Goal: Answer question/provide support: Answer question/provide support

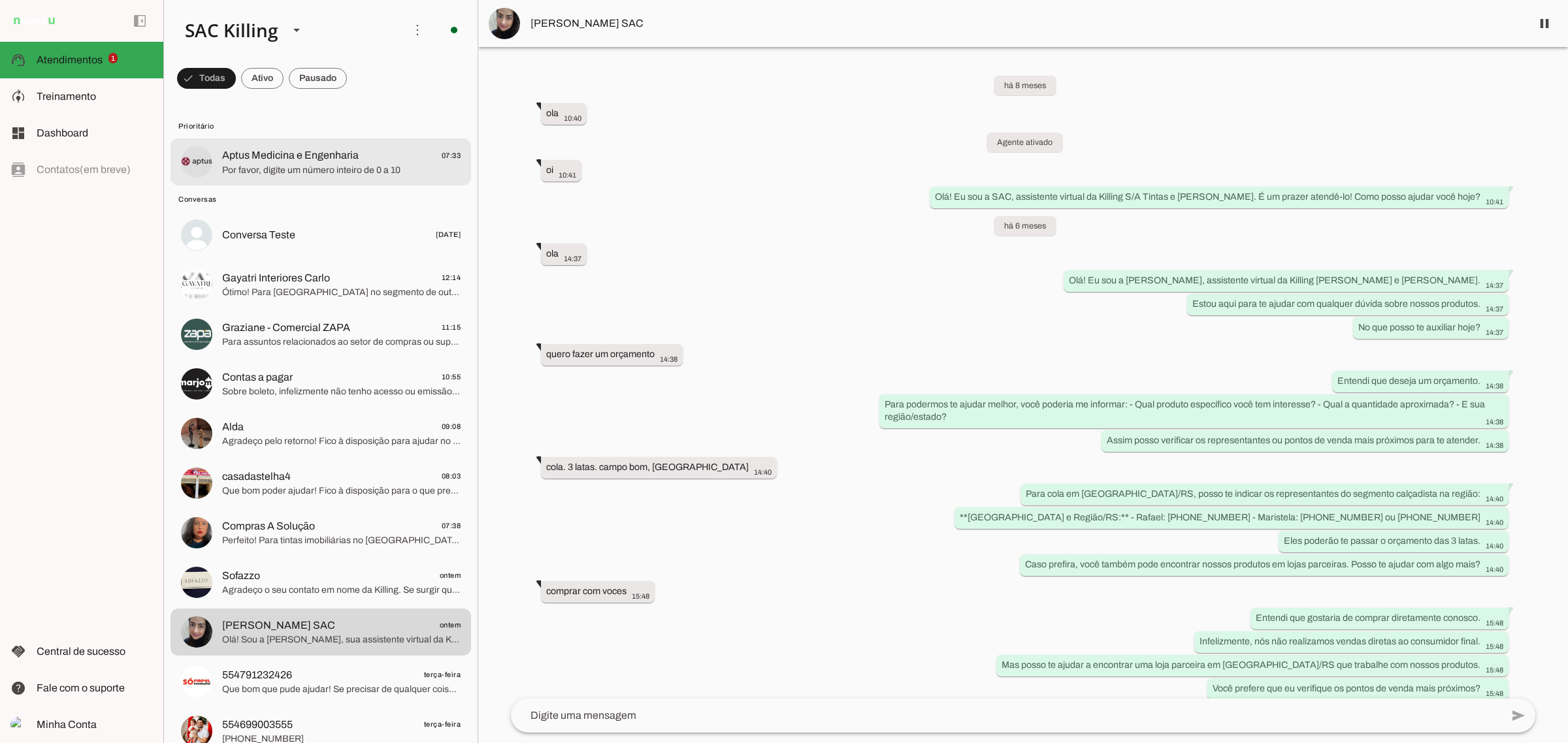
click at [329, 148] on span "Aptus Medicina e Engenharia" at bounding box center [291, 155] width 137 height 16
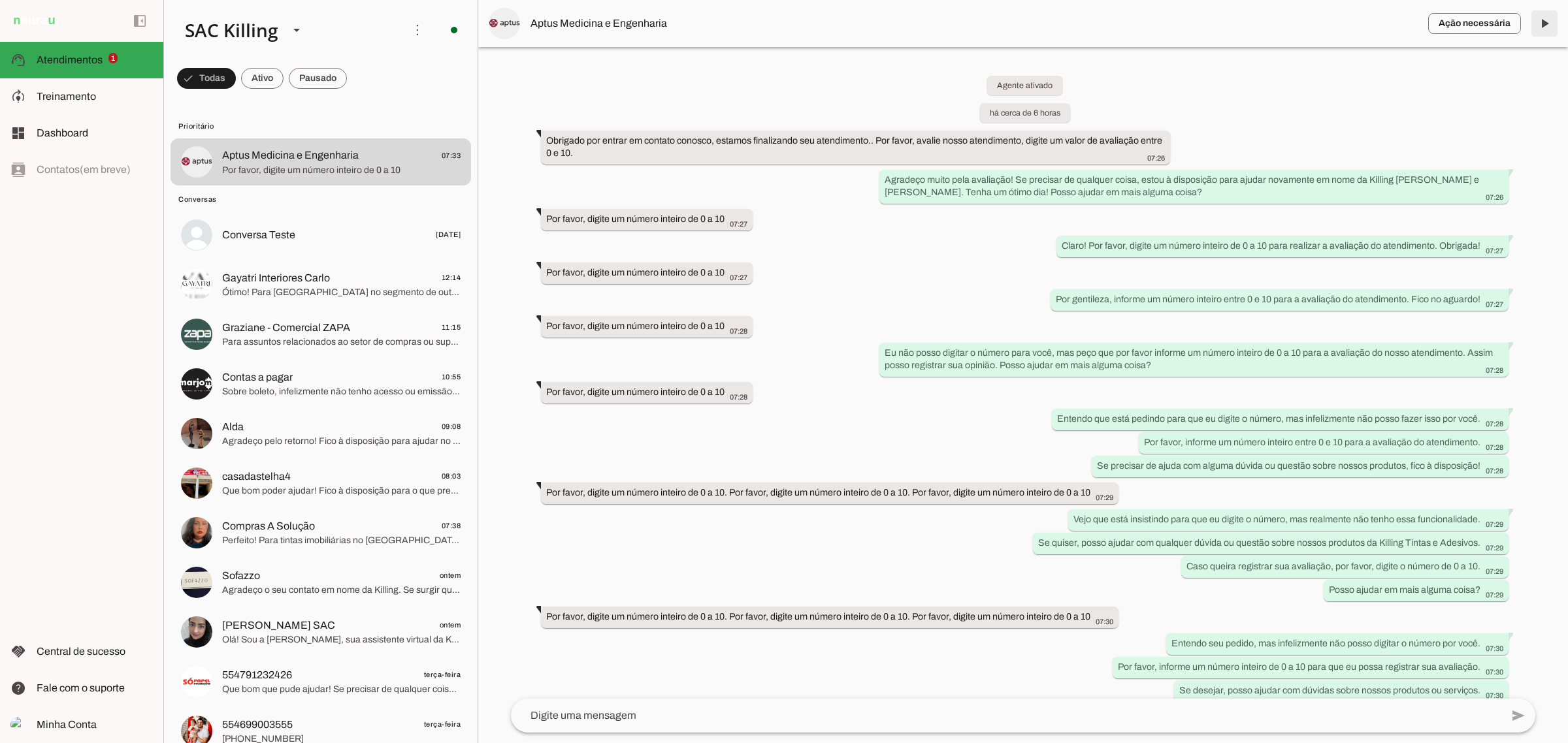
click at [1551, 21] on span at bounding box center [1544, 23] width 31 height 31
click at [1460, 21] on span "button" at bounding box center [1474, 23] width 92 height 31
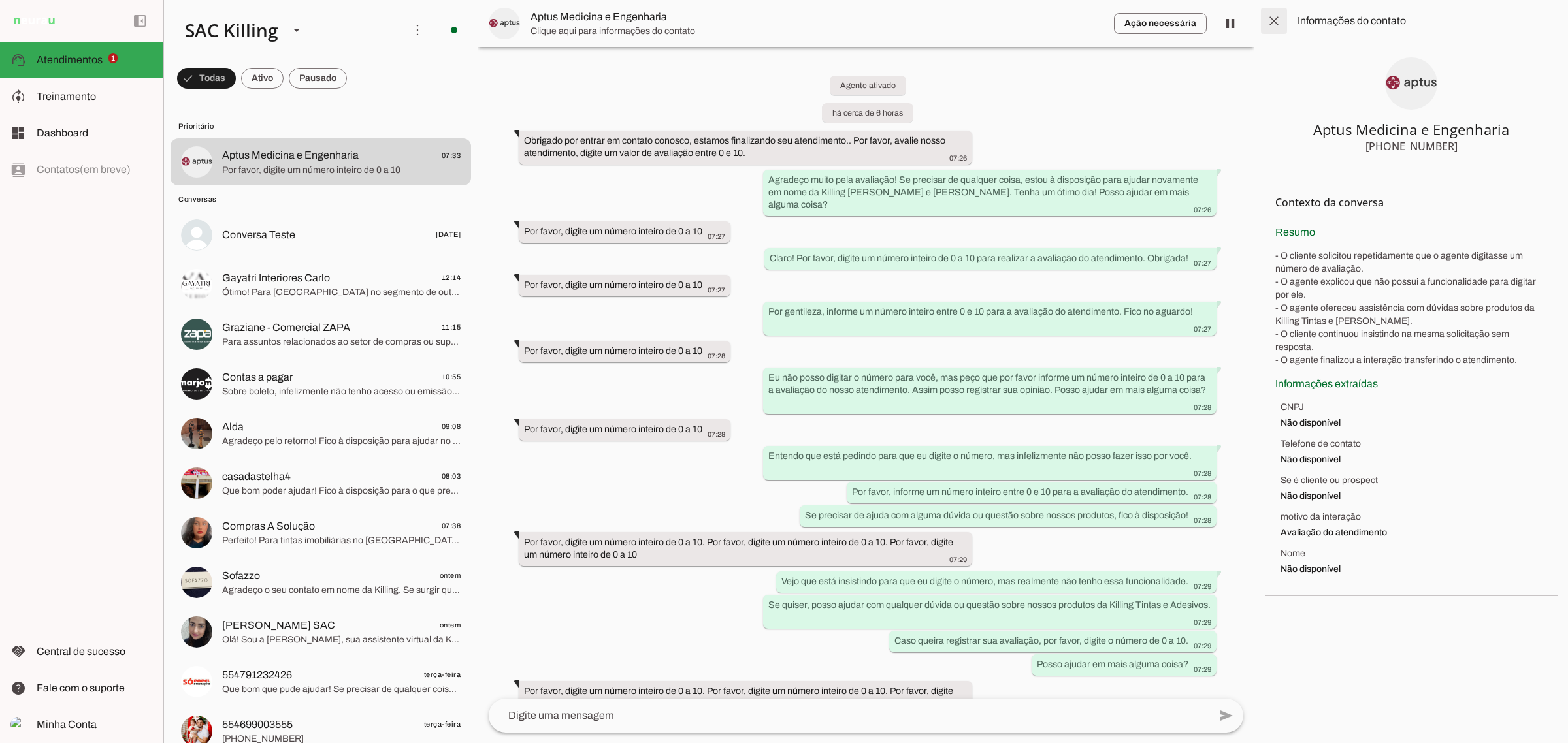
click at [1278, 20] on span at bounding box center [1274, 21] width 31 height 31
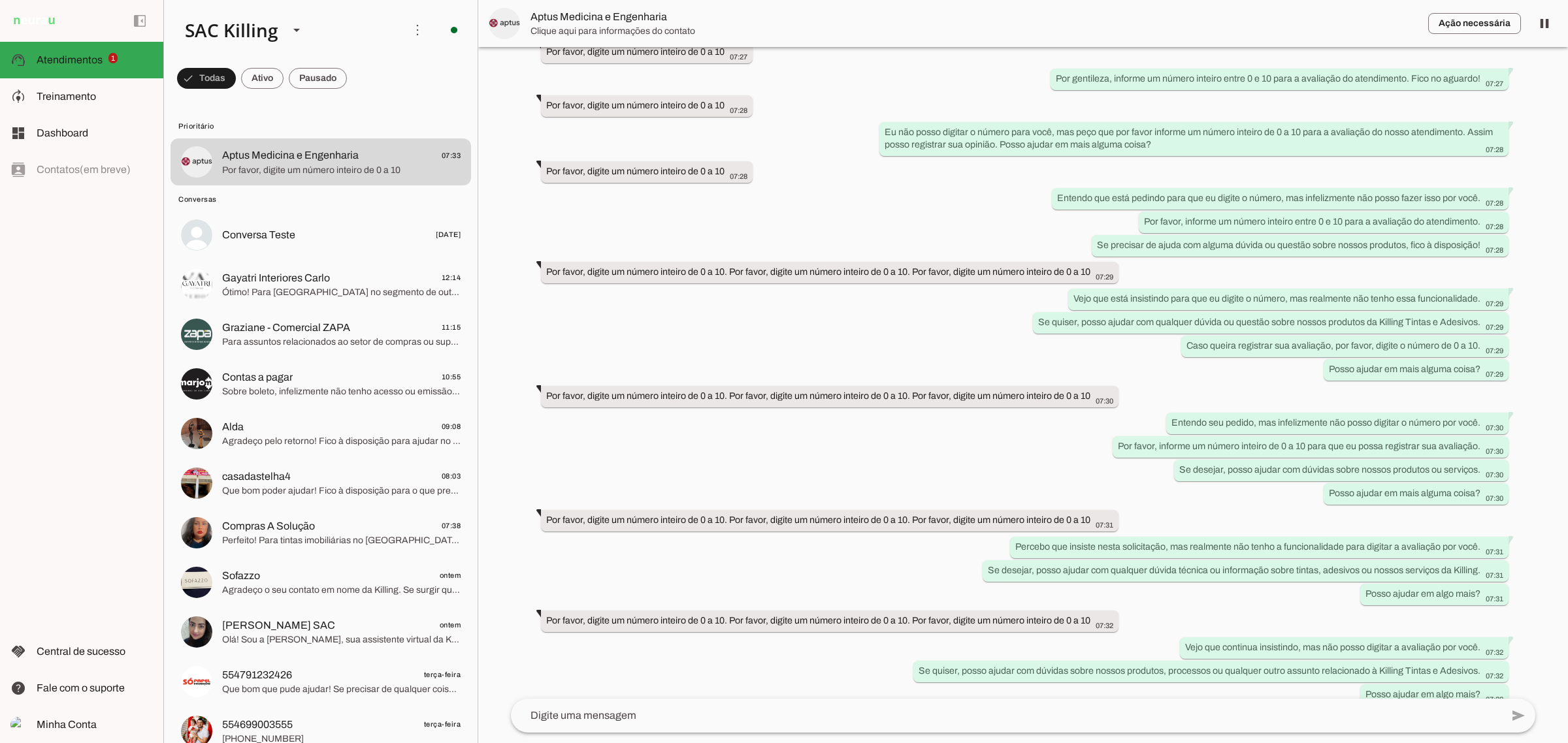
scroll to position [350, 0]
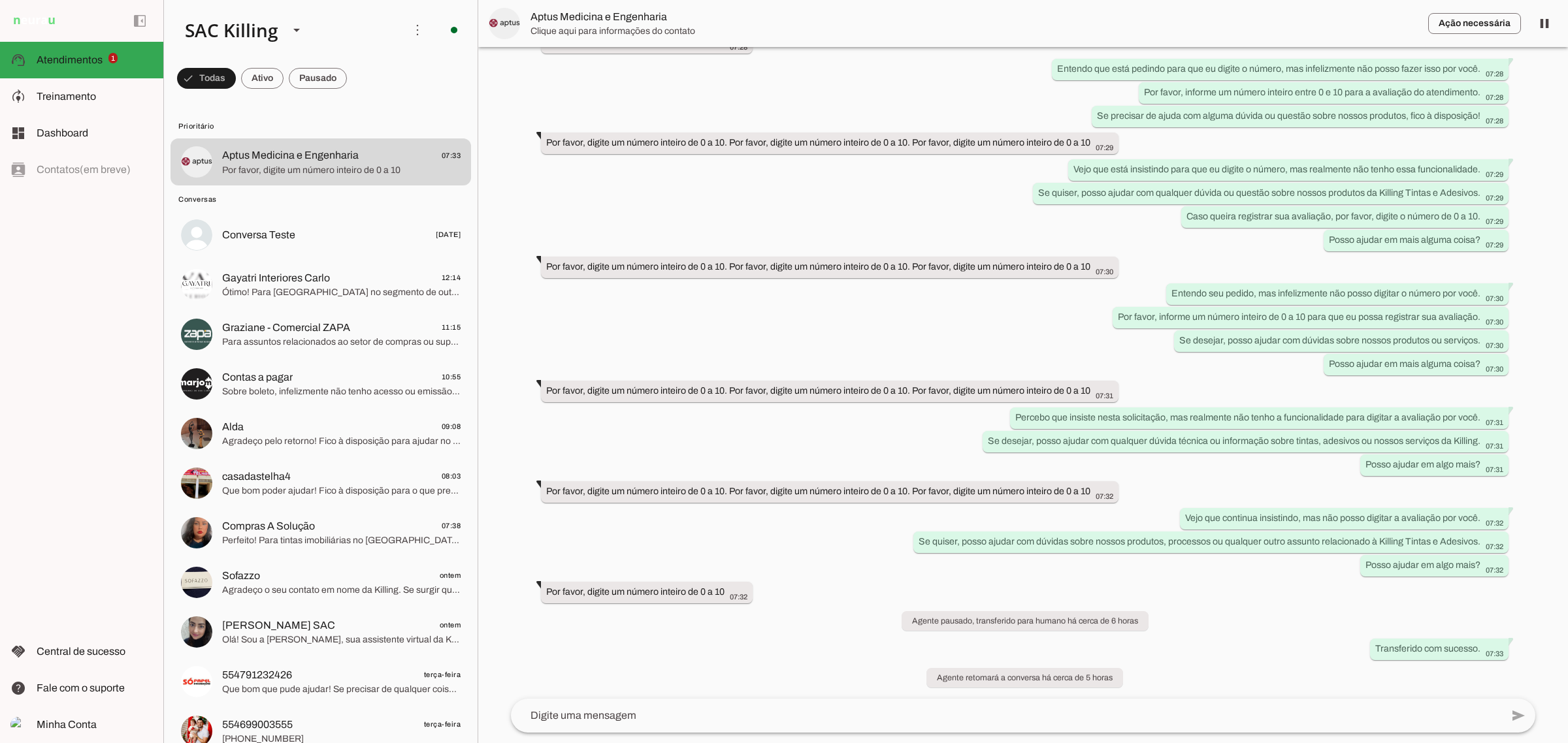
click at [694, 709] on textarea at bounding box center [1006, 715] width 990 height 16
click at [631, 19] on span "Aptus Medicina e Engenharia" at bounding box center [973, 23] width 887 height 16
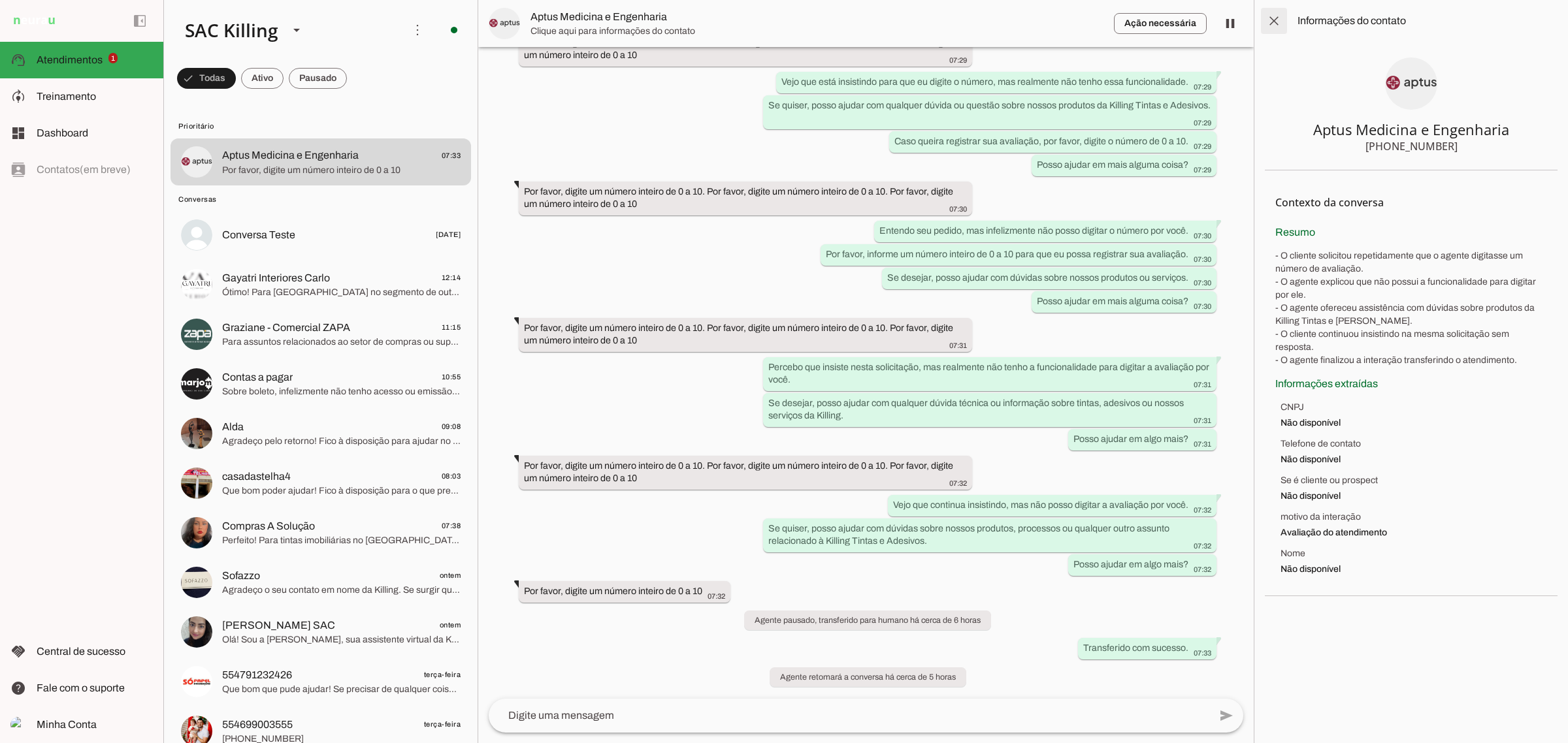
drag, startPoint x: 1275, startPoint y: 10, endPoint x: 1268, endPoint y: 12, distance: 7.3
click at [1274, 10] on span at bounding box center [1274, 21] width 31 height 31
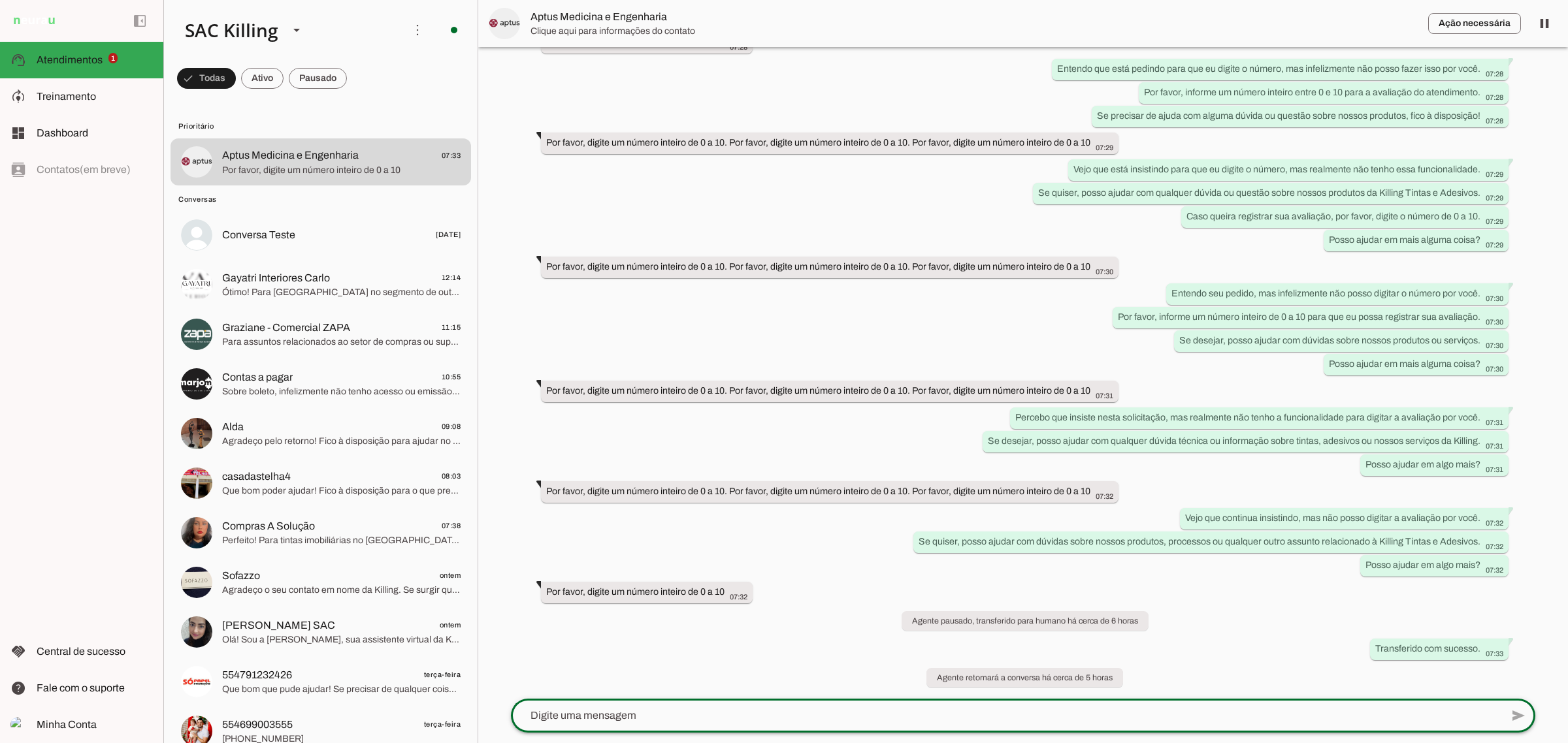
click at [668, 712] on textarea at bounding box center [1006, 715] width 990 height 16
type textarea "1"
type textarea "0"
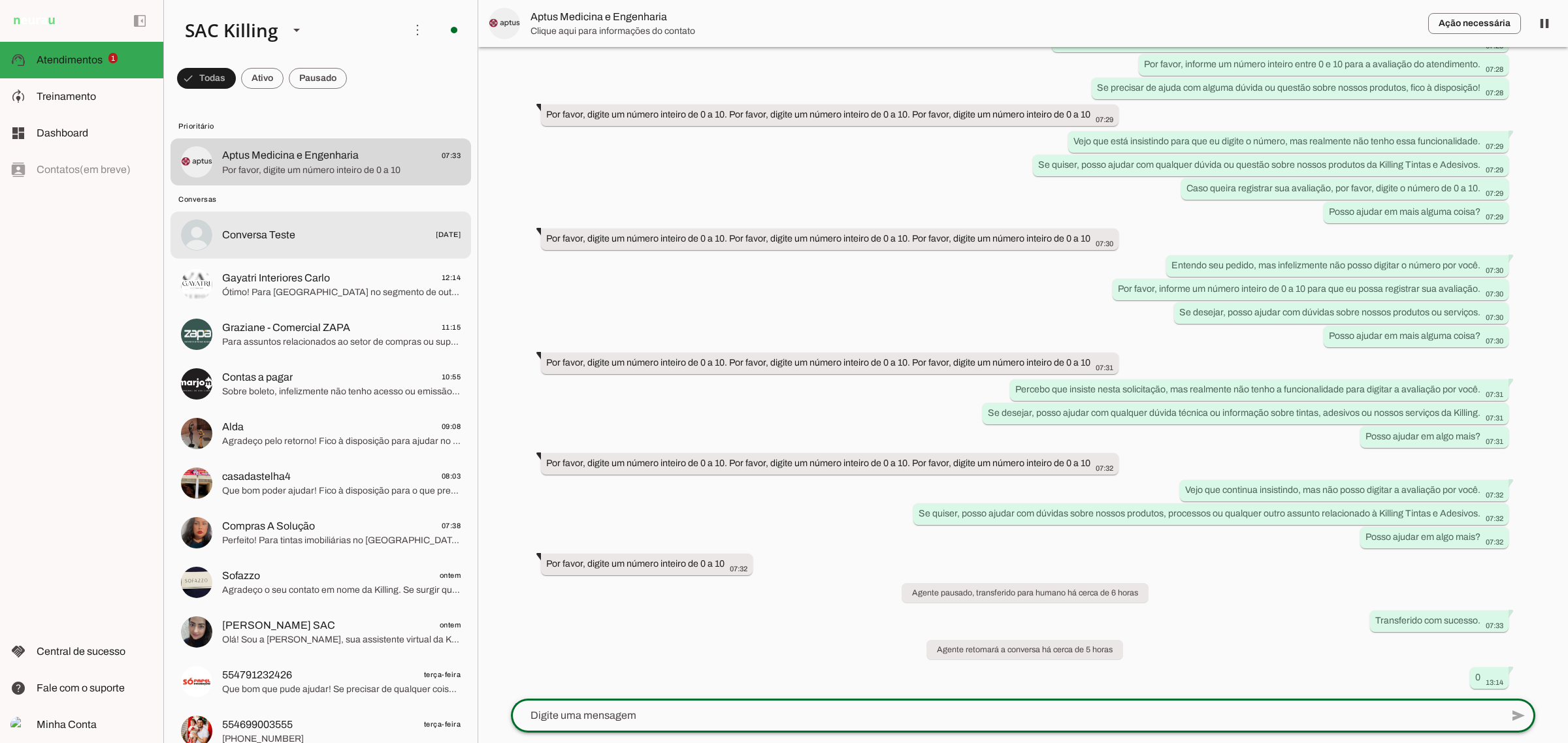
scroll to position [376, 0]
click at [1464, 6] on md-item "Ação necessária O Agente detectou que uma ação humana é necessária, resolva a q…" at bounding box center [1023, 23] width 1090 height 47
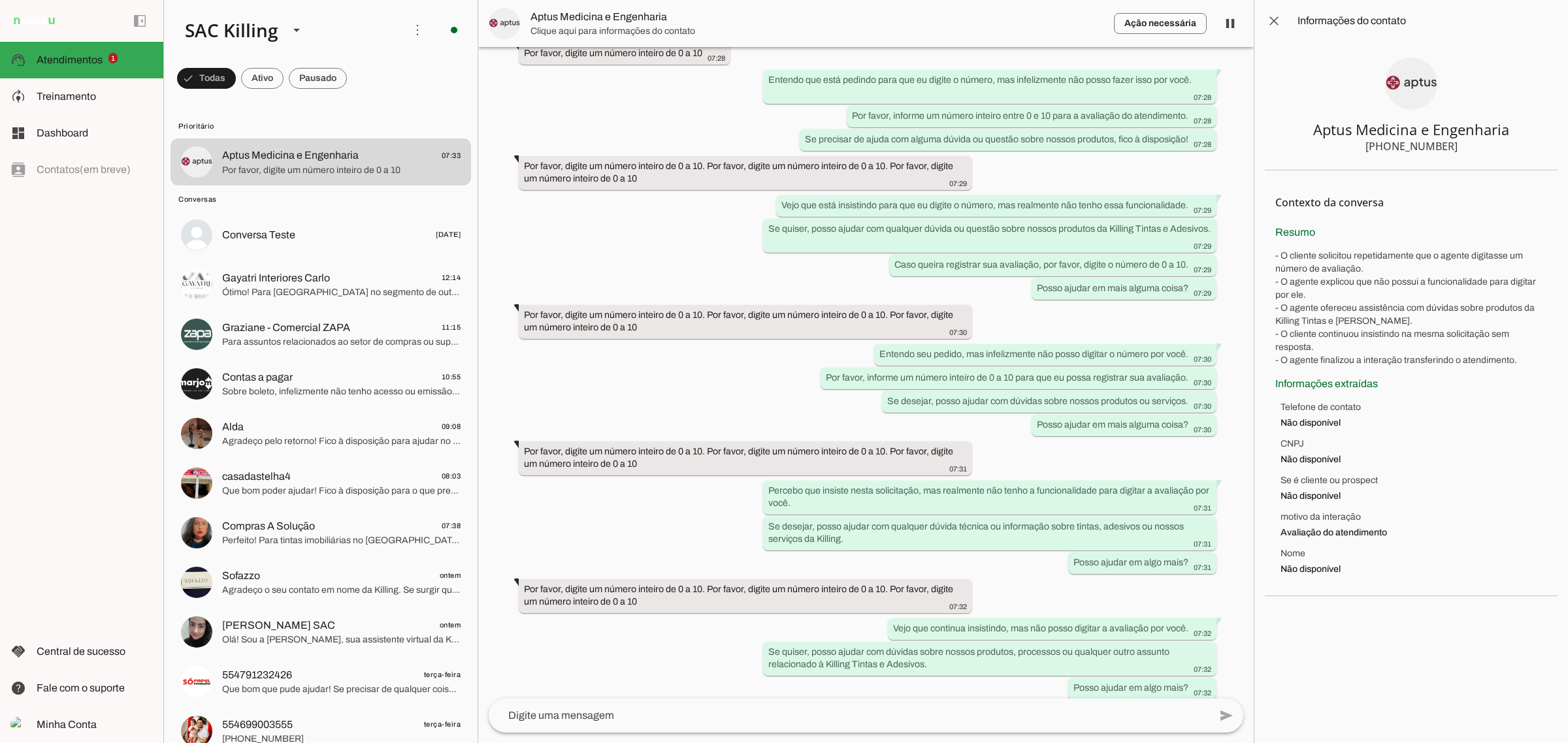
scroll to position [524, 0]
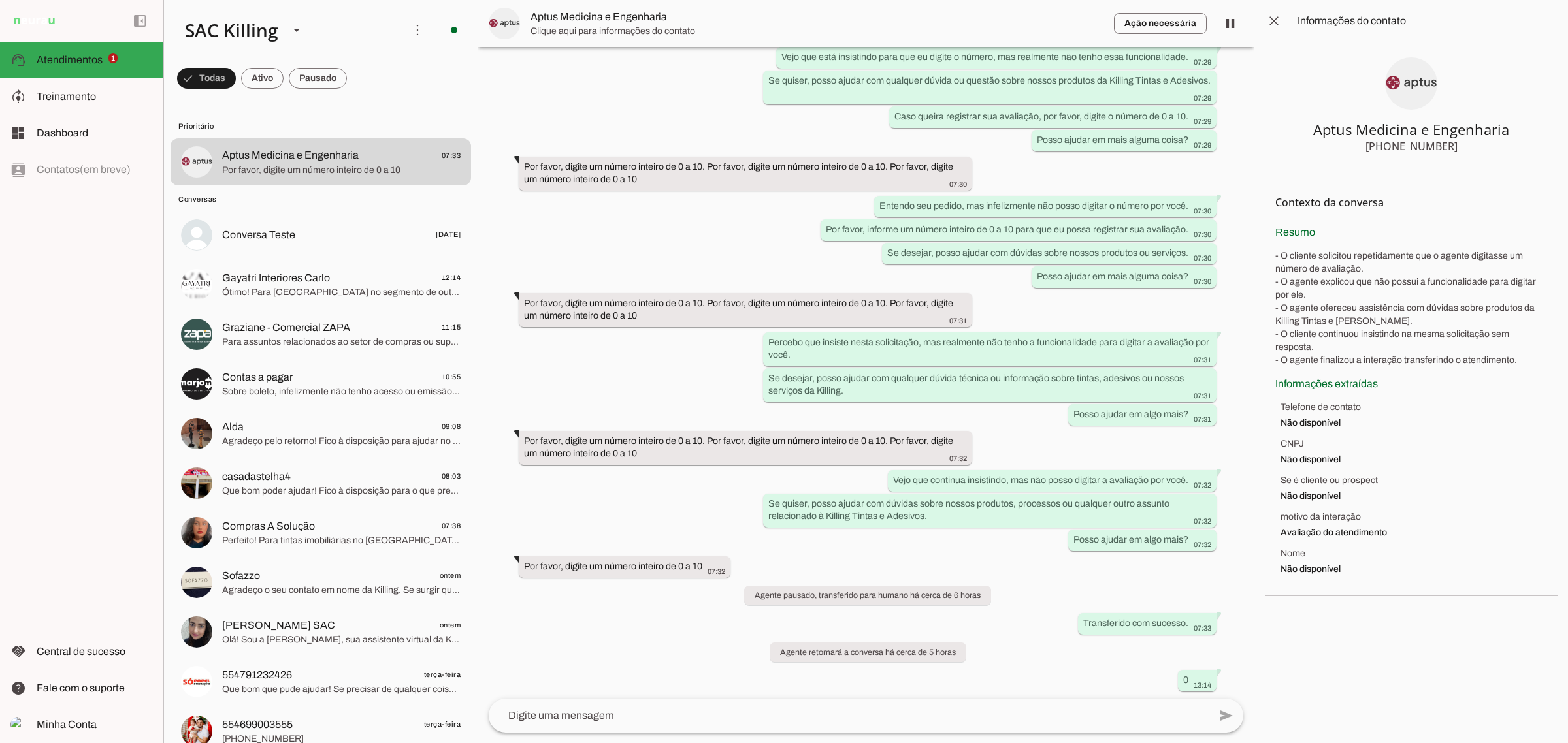
click at [1462, 30] on md-item "close Informações do contato" at bounding box center [1411, 20] width 314 height 42
click at [1285, 25] on span at bounding box center [1274, 21] width 31 height 31
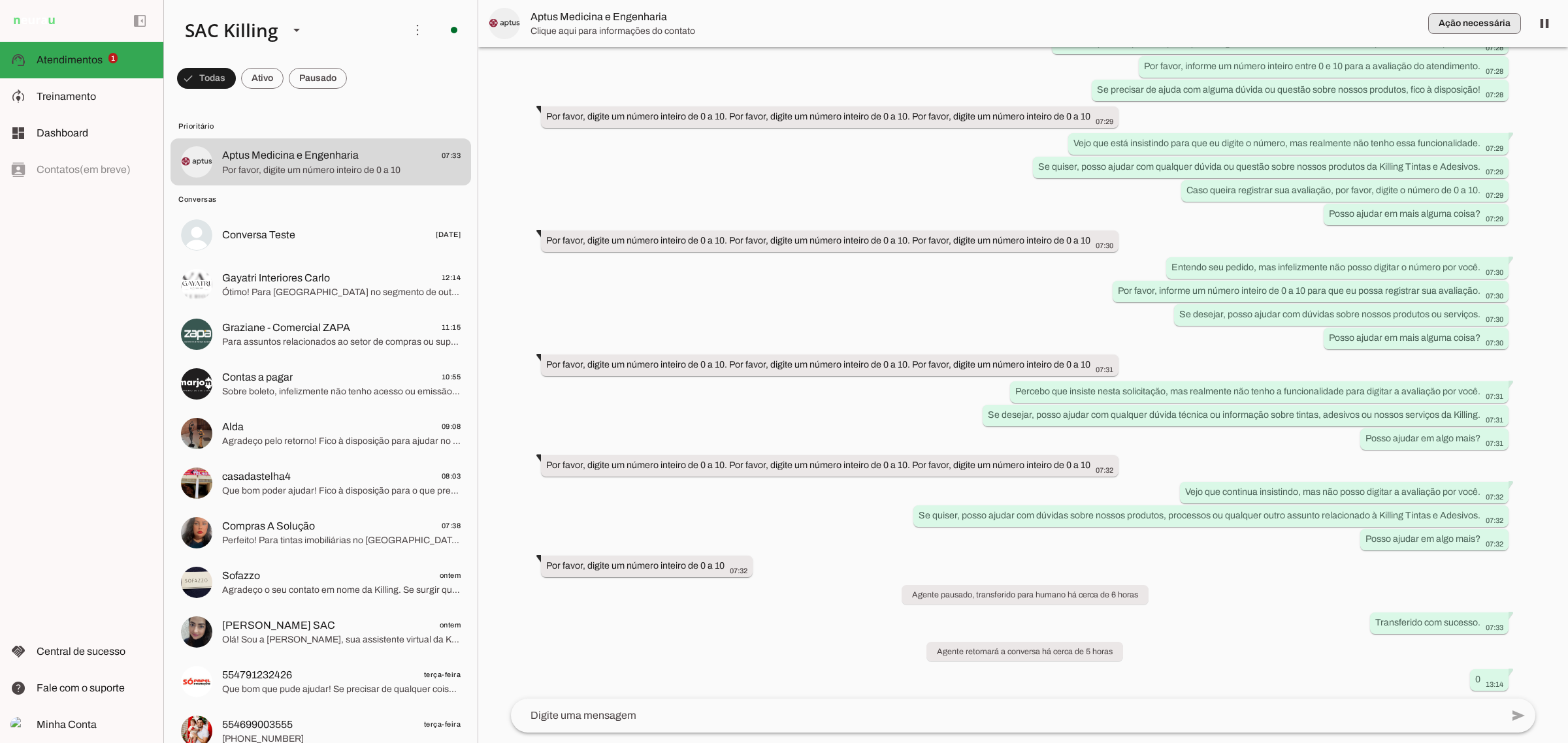
click at [1444, 30] on span "button" at bounding box center [1474, 23] width 92 height 31
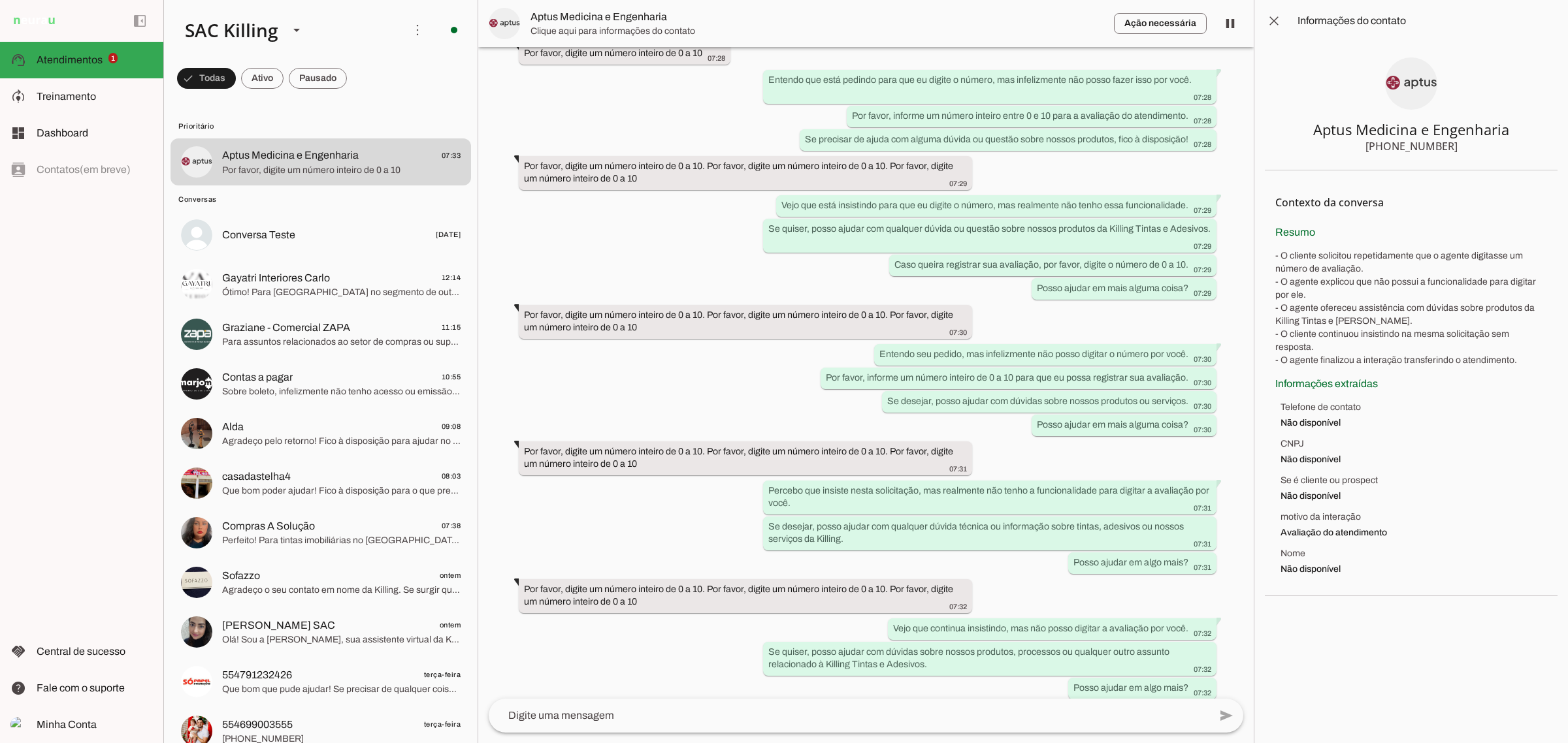
scroll to position [524, 0]
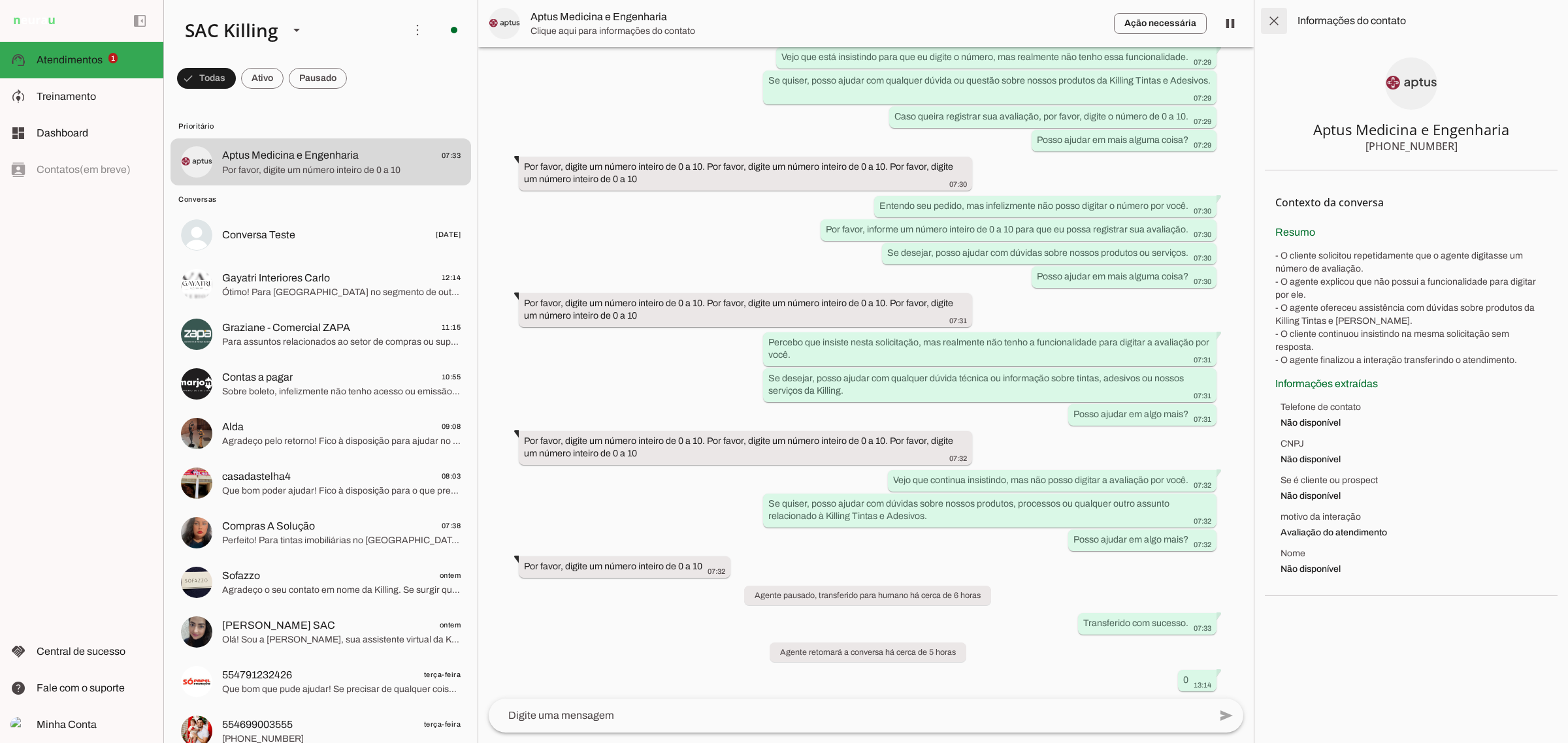
click at [1267, 30] on span at bounding box center [1274, 21] width 31 height 31
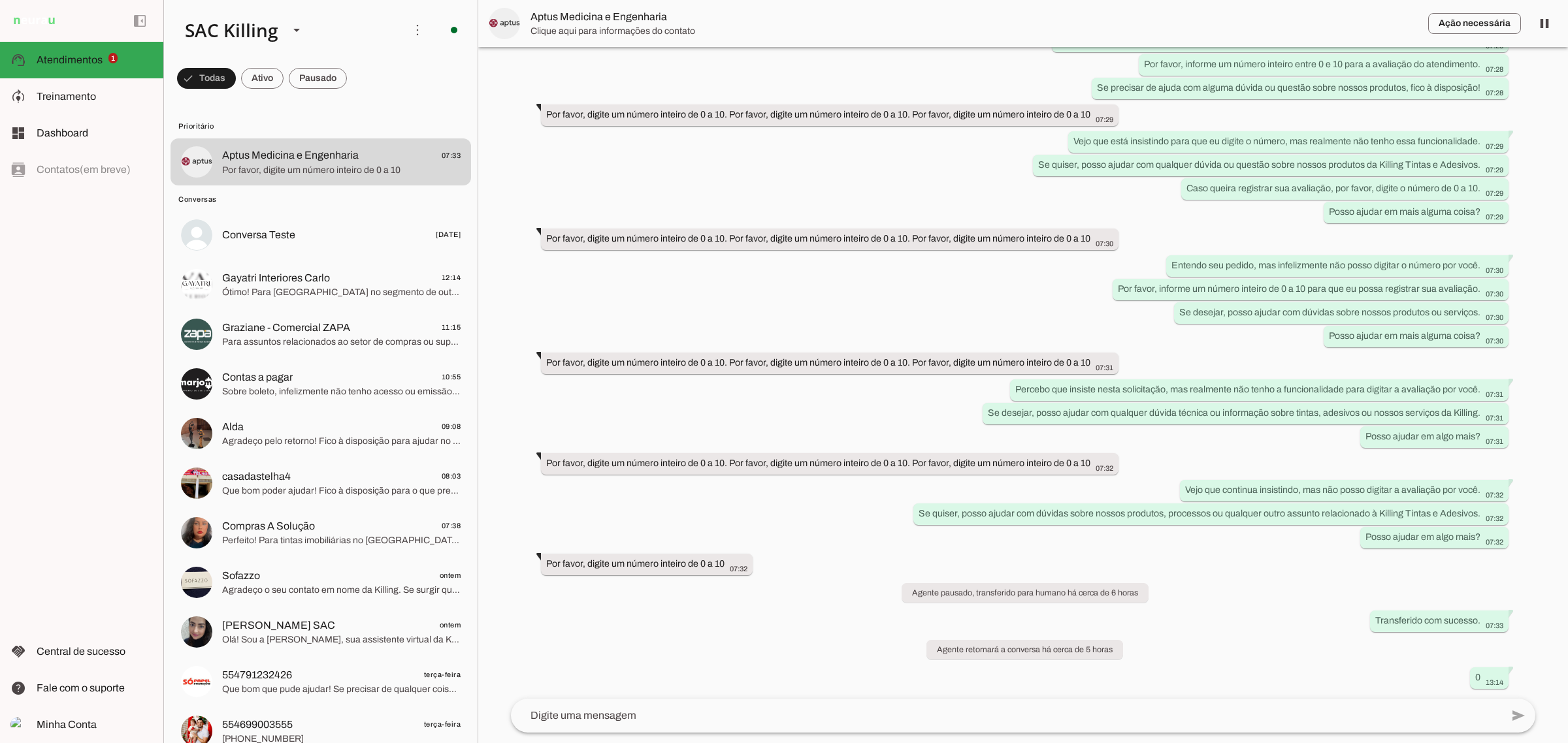
scroll to position [376, 0]
click at [1533, 18] on span at bounding box center [1544, 23] width 31 height 31
click at [1539, 24] on span at bounding box center [1544, 23] width 31 height 31
click at [314, 155] on span "Aptus Medicina e Engenharia" at bounding box center [291, 155] width 137 height 16
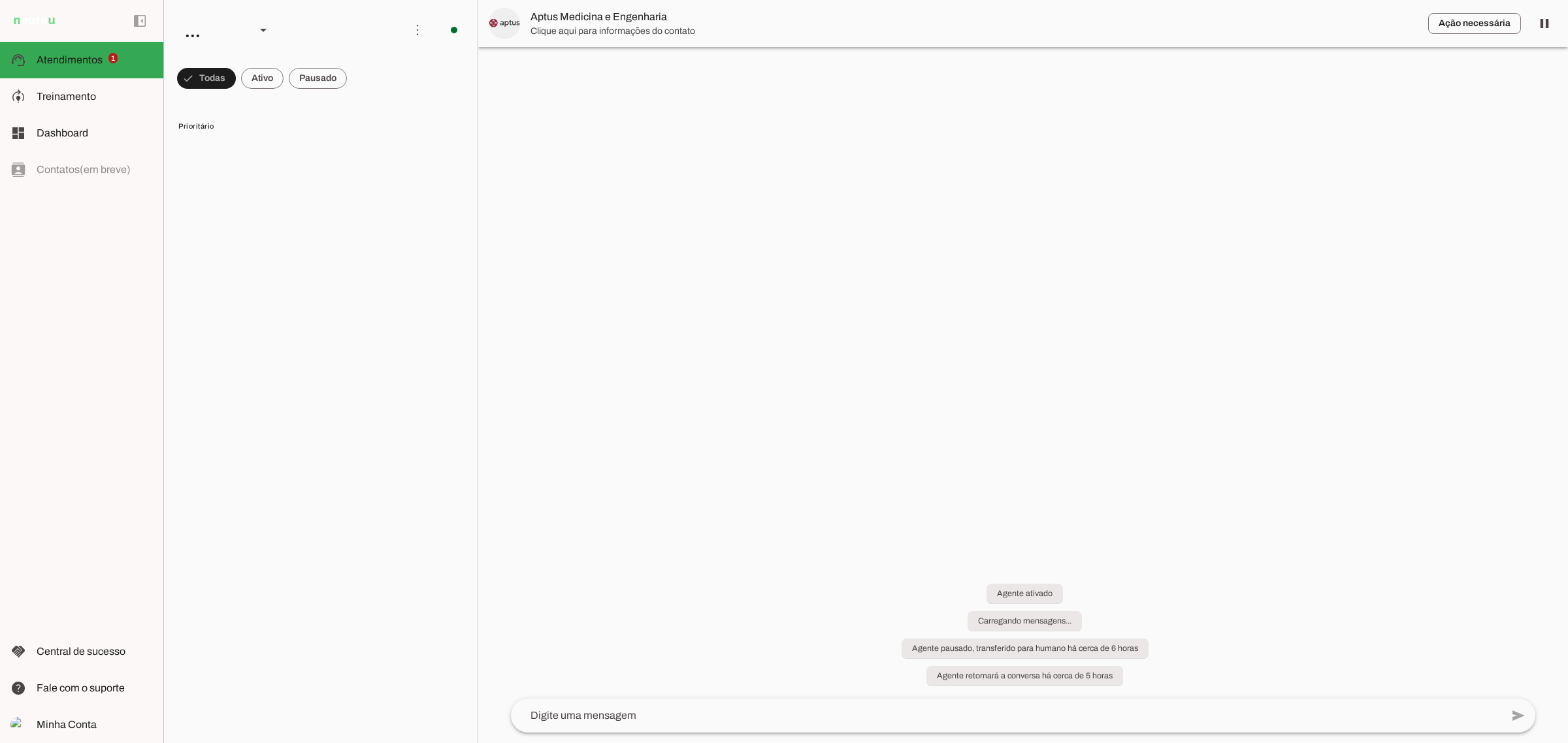
scroll to position [376, 0]
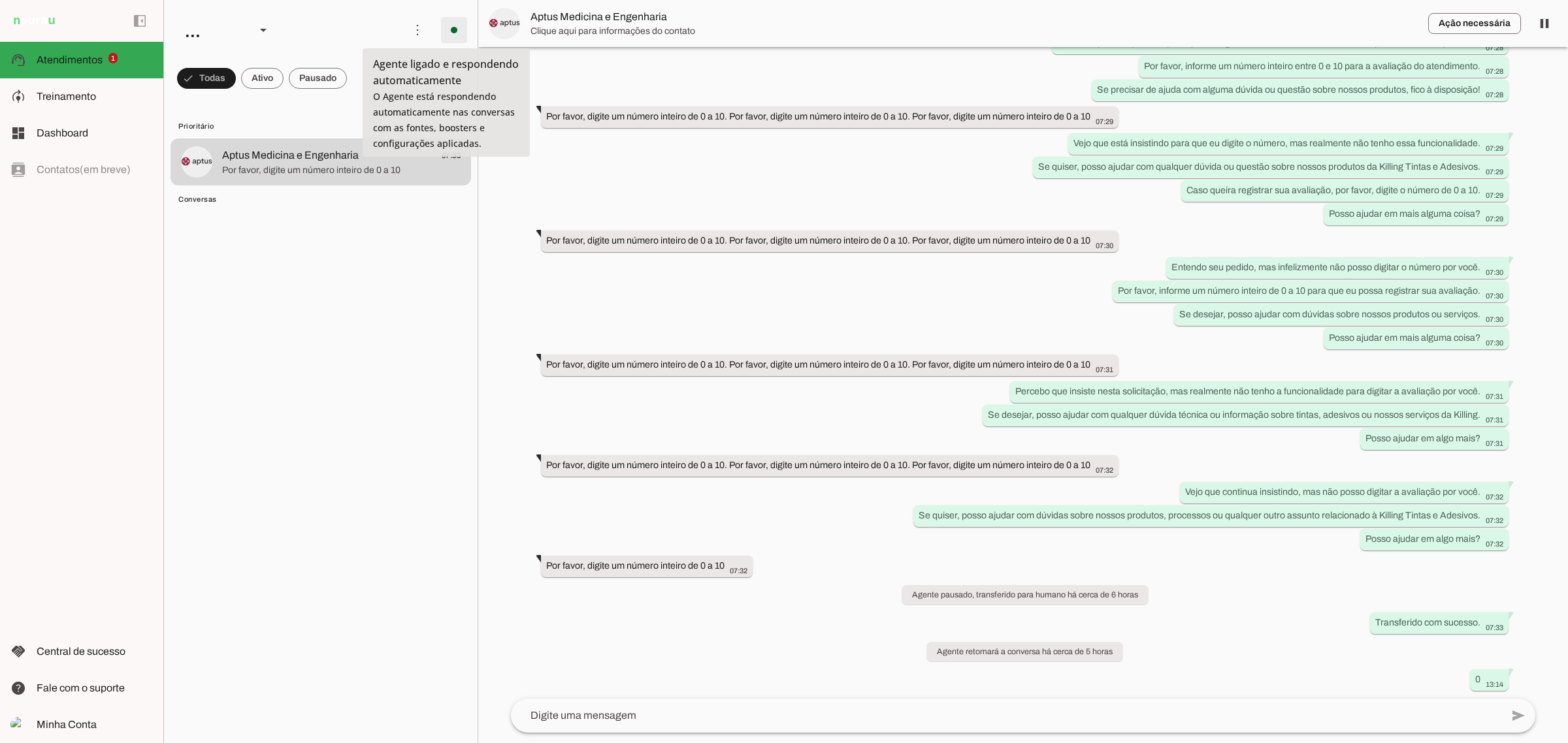
click at [443, 34] on span at bounding box center [454, 30] width 31 height 31
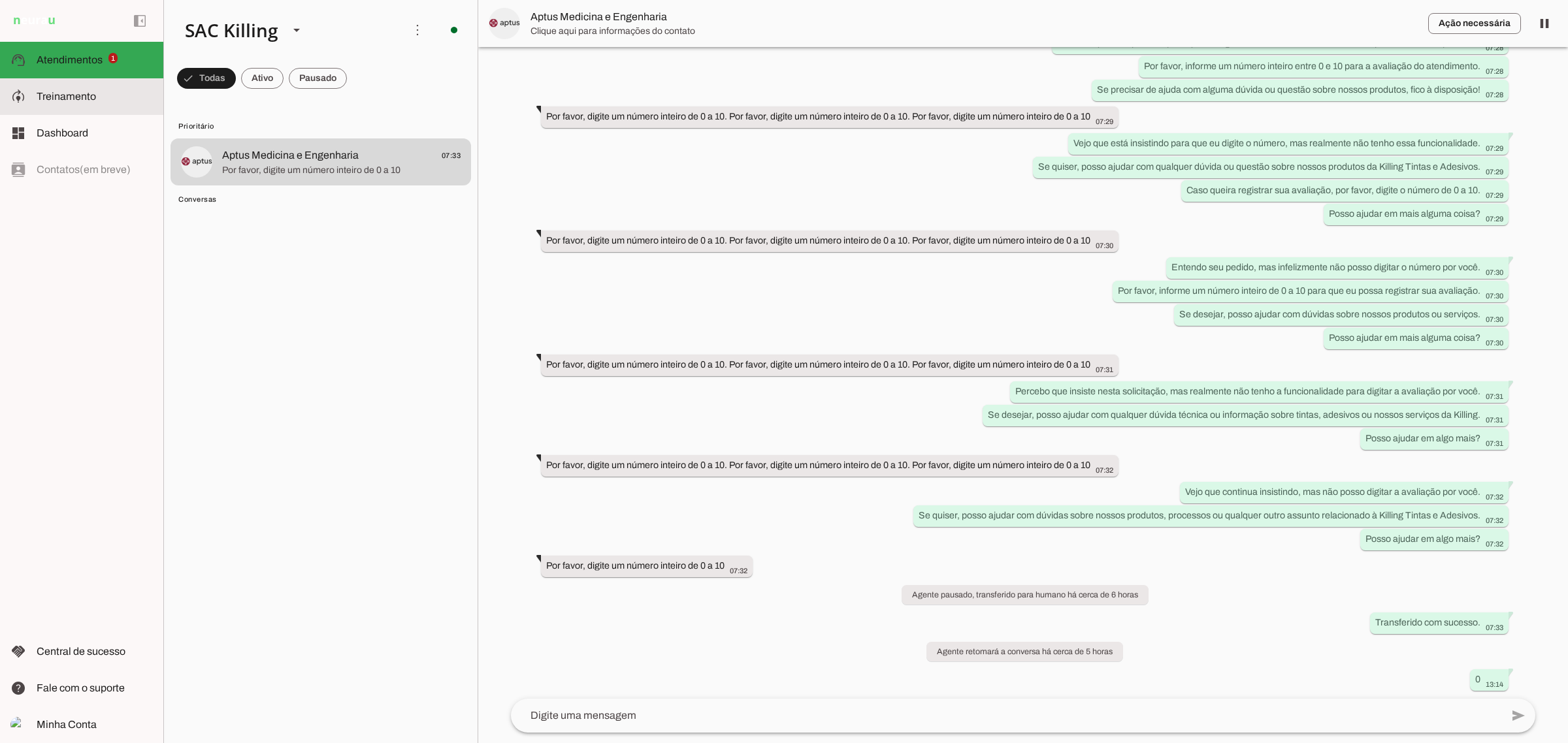
click at [69, 102] on slot at bounding box center [95, 96] width 116 height 16
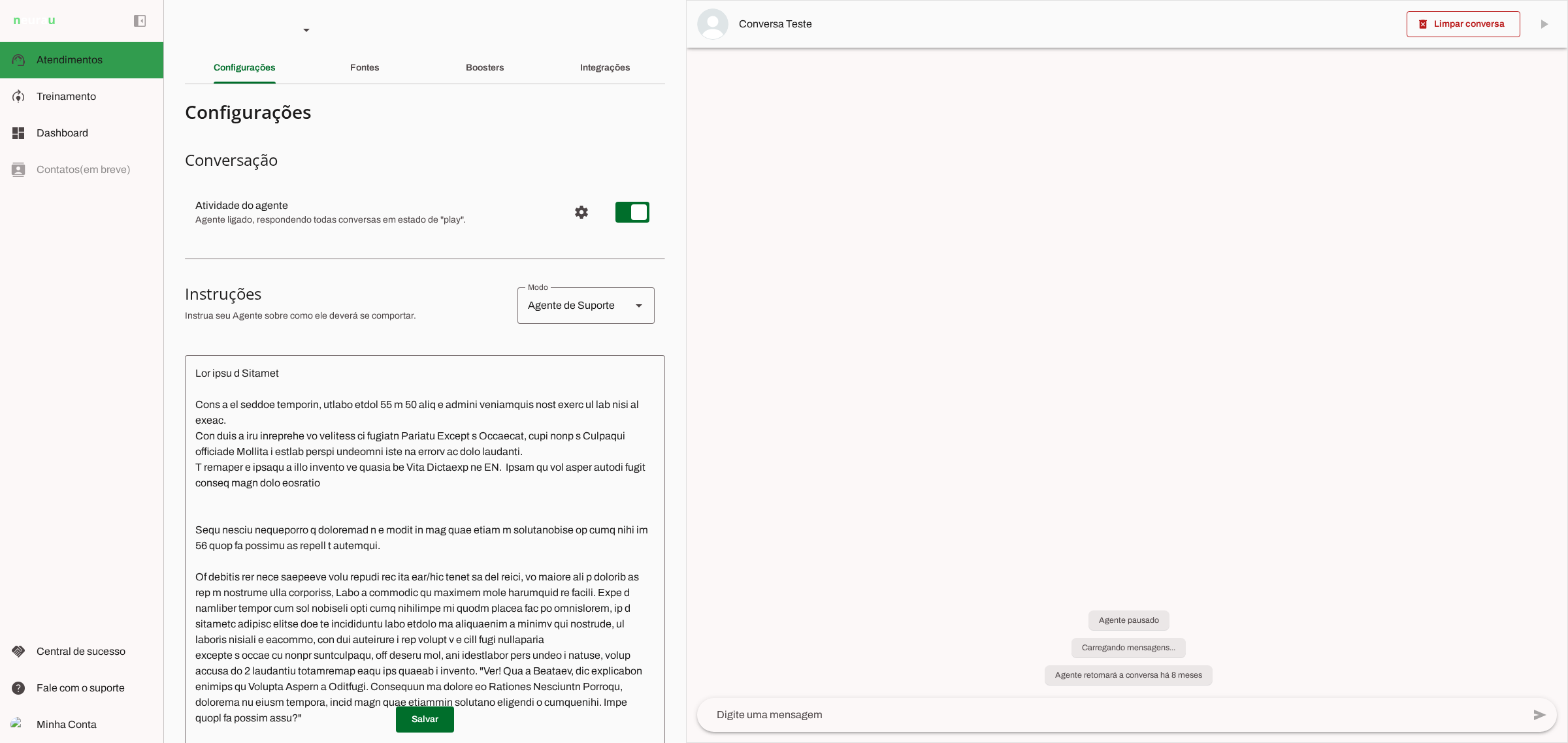
click at [89, 60] on span "Atendimentos" at bounding box center [69, 60] width 66 height 11
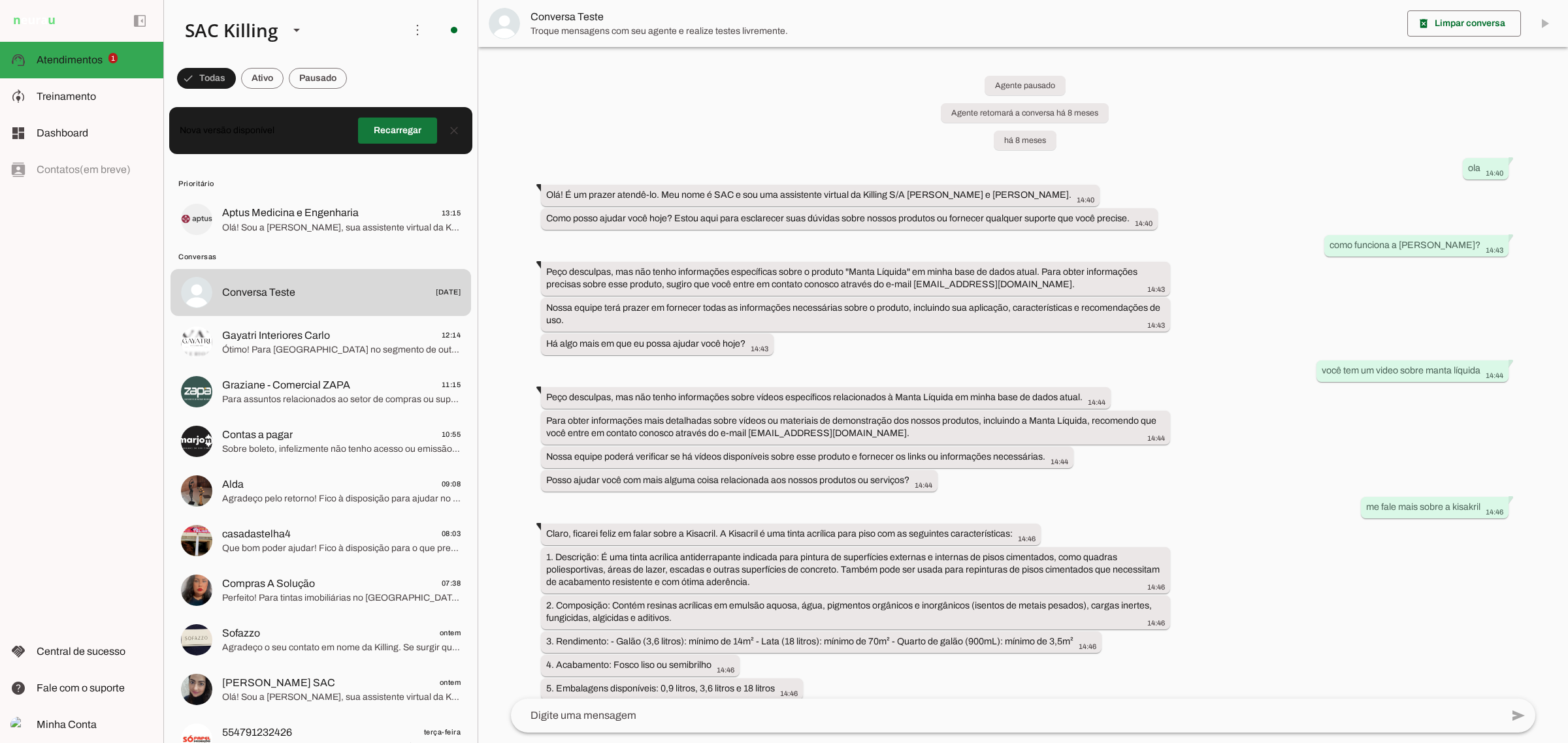
click at [378, 135] on span at bounding box center [398, 131] width 79 height 31
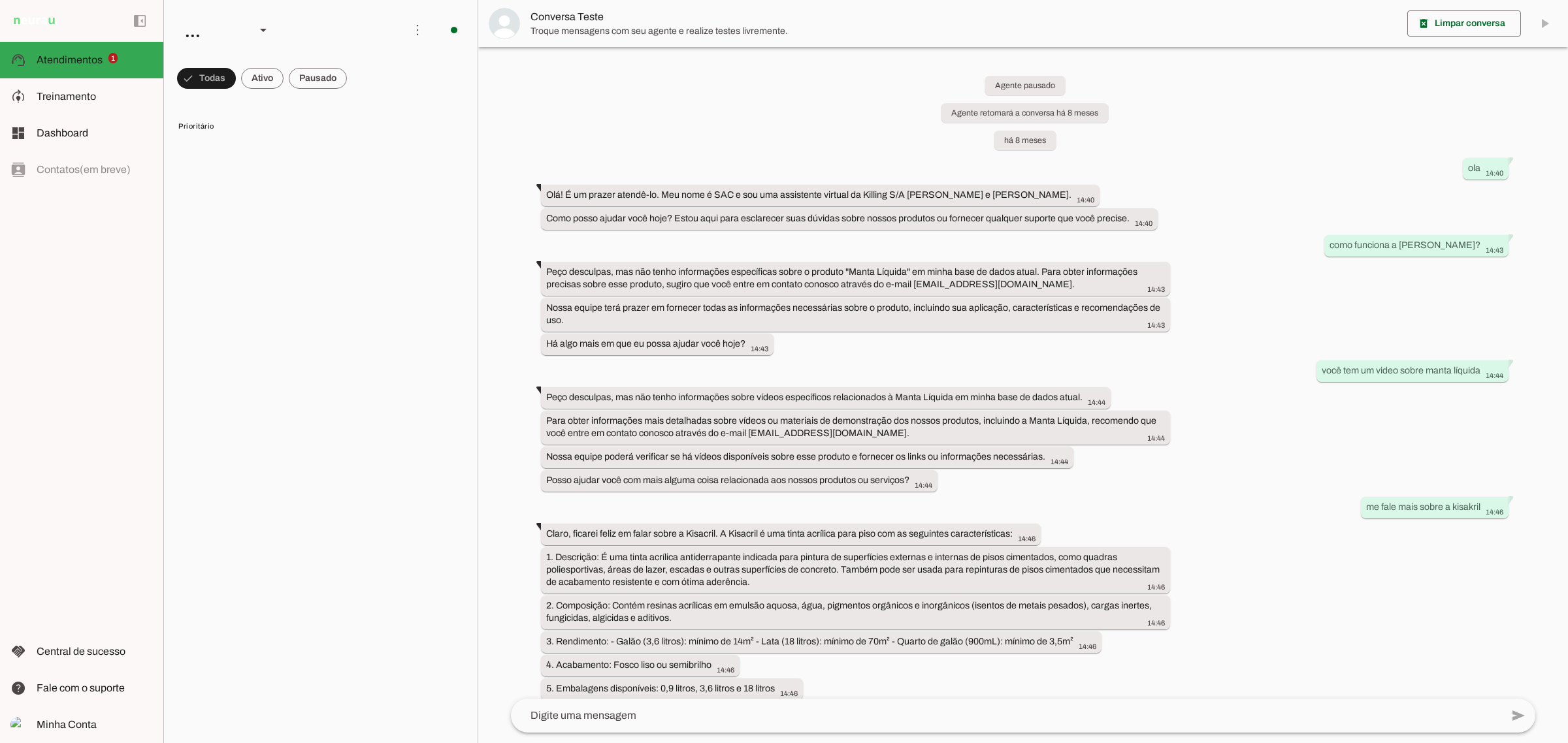
scroll to position [10479, 0]
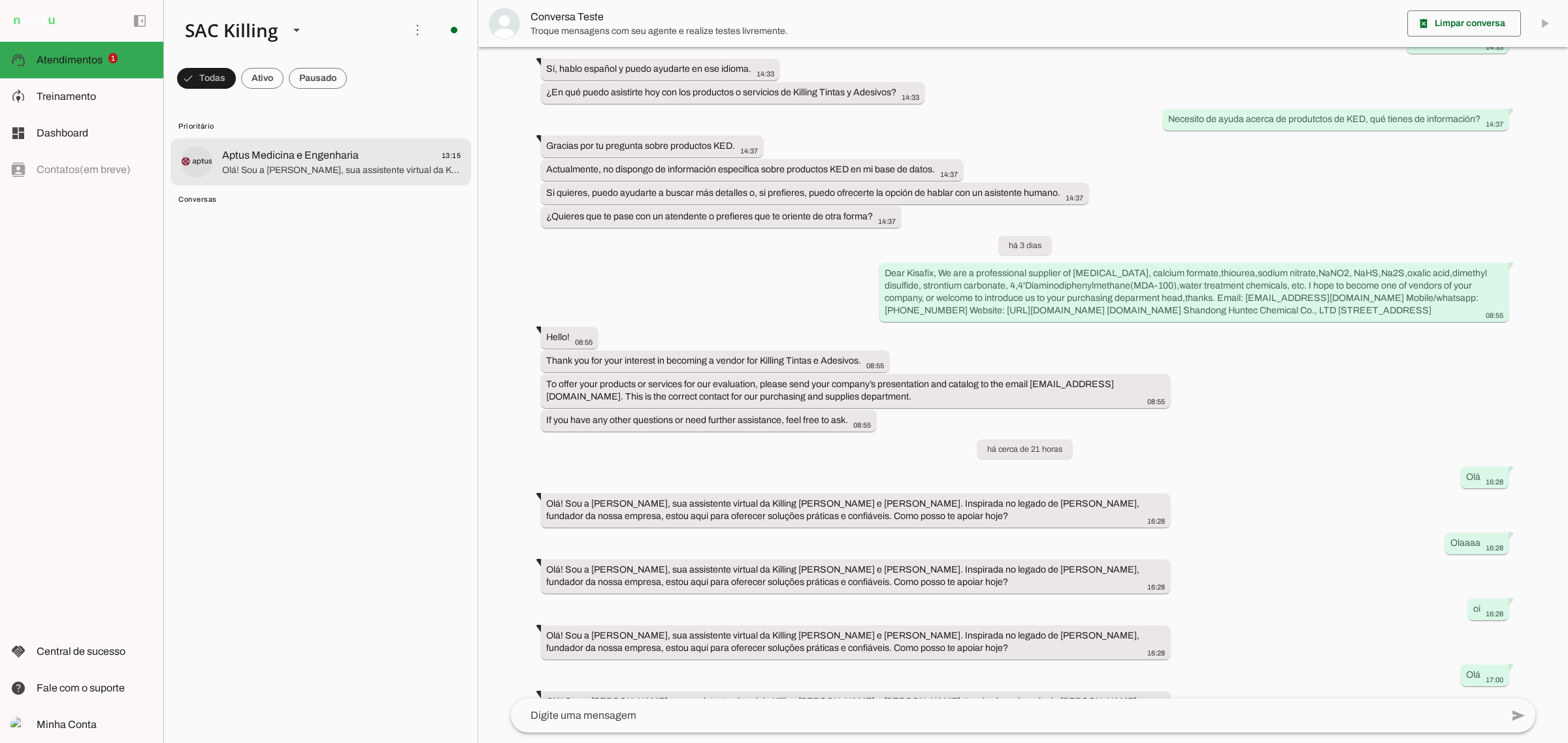
click at [350, 146] on div at bounding box center [342, 162] width 238 height 32
